Goal: Book appointment/travel/reservation

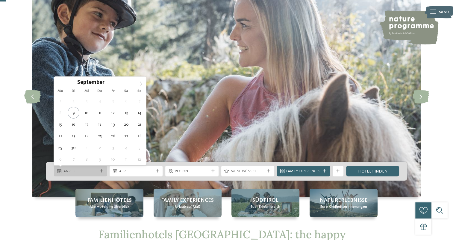
click at [85, 171] on span "Anreise" at bounding box center [80, 171] width 34 height 5
click at [139, 83] on icon at bounding box center [141, 84] width 4 height 4
type div "[DATE]"
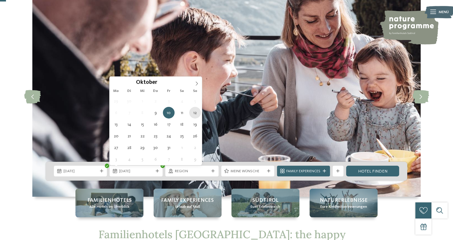
type div "[DATE]"
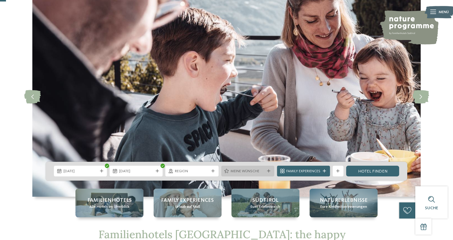
click at [267, 170] on icon at bounding box center [268, 171] width 3 height 3
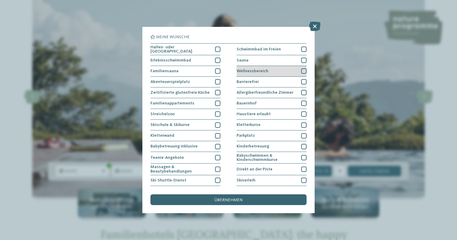
click at [301, 70] on div at bounding box center [303, 70] width 5 height 5
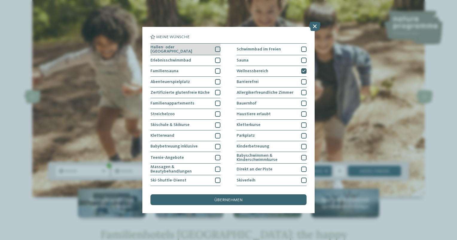
click at [216, 48] on div at bounding box center [217, 49] width 5 height 5
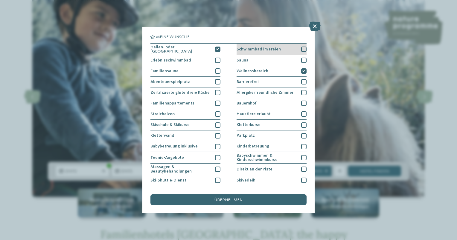
click at [301, 48] on div at bounding box center [303, 49] width 5 height 5
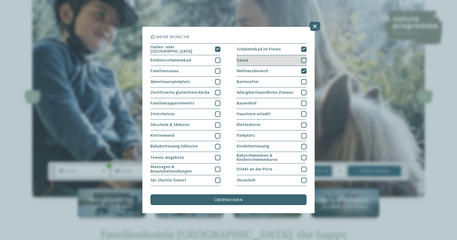
click at [301, 60] on div at bounding box center [303, 60] width 5 height 5
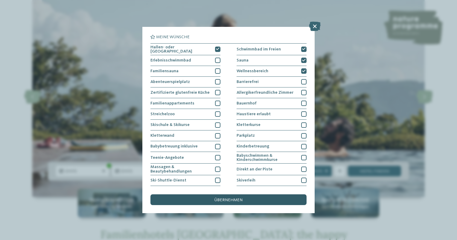
click at [229, 202] on span "übernehmen" at bounding box center [228, 200] width 28 height 4
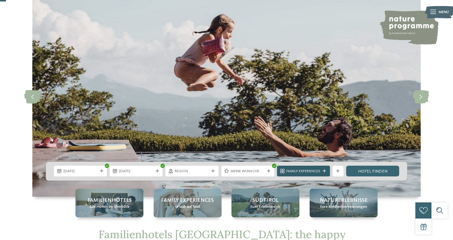
click at [323, 172] on icon at bounding box center [323, 171] width 3 height 3
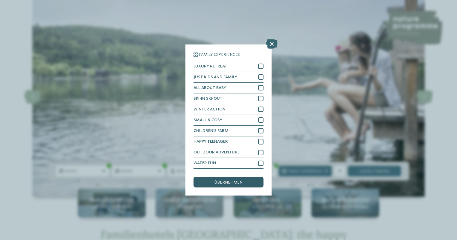
click at [231, 185] on div "übernehmen" at bounding box center [229, 182] width 70 height 11
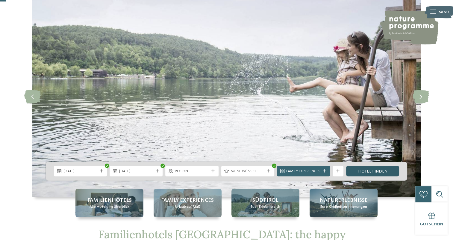
click at [362, 172] on link "Hotel finden" at bounding box center [372, 171] width 53 height 11
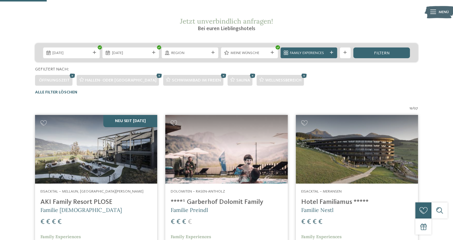
scroll to position [83, 0]
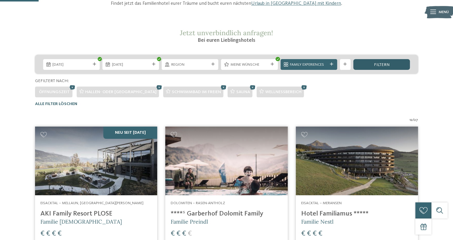
click at [370, 65] on div "filtern" at bounding box center [381, 64] width 57 height 11
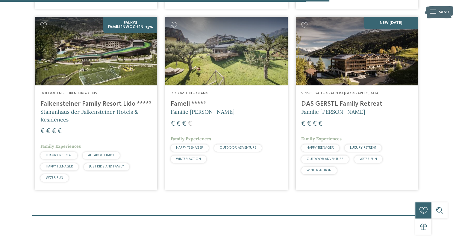
scroll to position [741, 0]
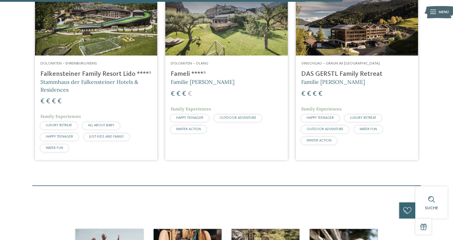
click at [357, 36] on img at bounding box center [356, 21] width 122 height 69
